Goal: Find specific page/section: Find specific page/section

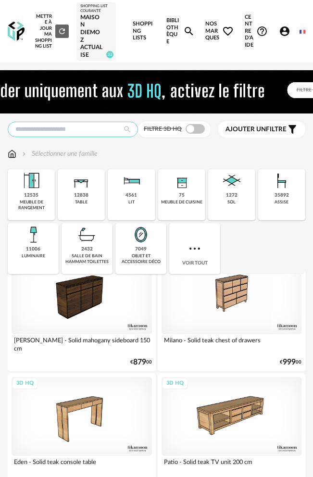
click at [99, 127] on input "text" at bounding box center [73, 129] width 130 height 15
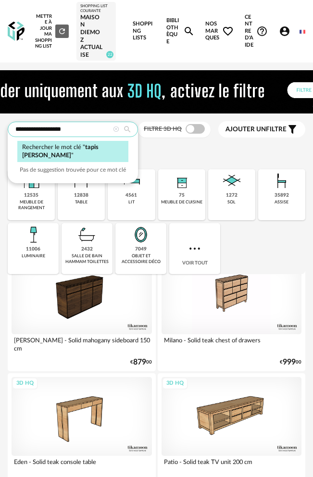
type input "**********"
click at [79, 156] on div "Rechercher le mot clé " tapis [PERSON_NAME] "" at bounding box center [72, 151] width 111 height 21
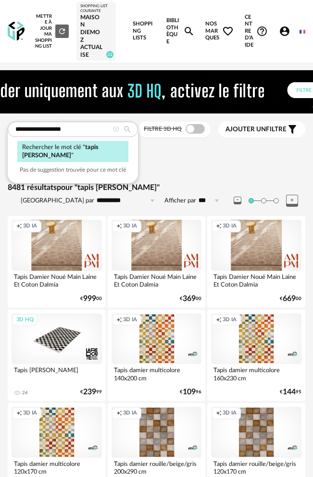
click at [77, 152] on div "Rechercher le mot clé " tapis [PERSON_NAME] "" at bounding box center [72, 151] width 111 height 21
click at [120, 129] on icon at bounding box center [127, 129] width 16 height 9
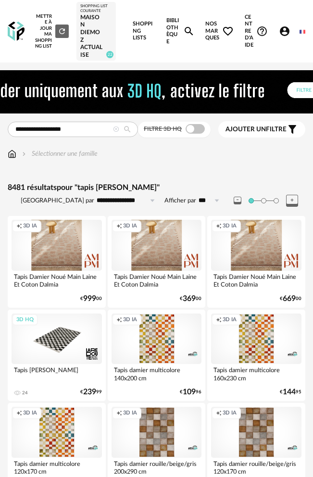
click at [102, 35] on div "MAISON DIEMOZ ACTUALISE" at bounding box center [96, 36] width 32 height 45
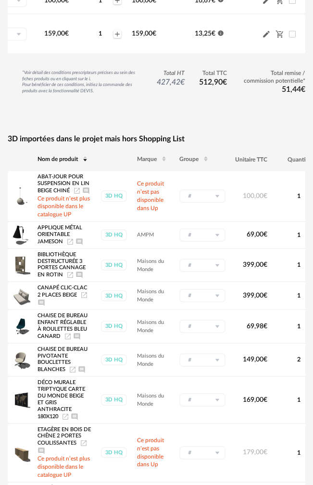
scroll to position [385, 0]
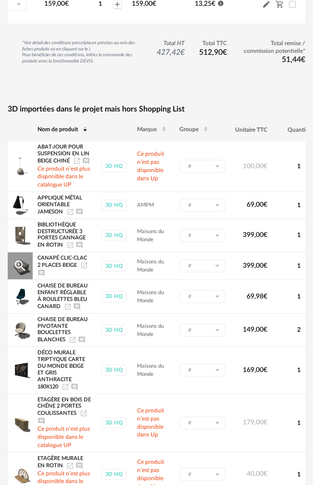
click at [64, 268] on span "Canapé clic-clac 2 places beige" at bounding box center [63, 262] width 50 height 13
click at [83, 269] on icon "Launch icon" at bounding box center [84, 266] width 8 height 8
